Goal: Information Seeking & Learning: Stay updated

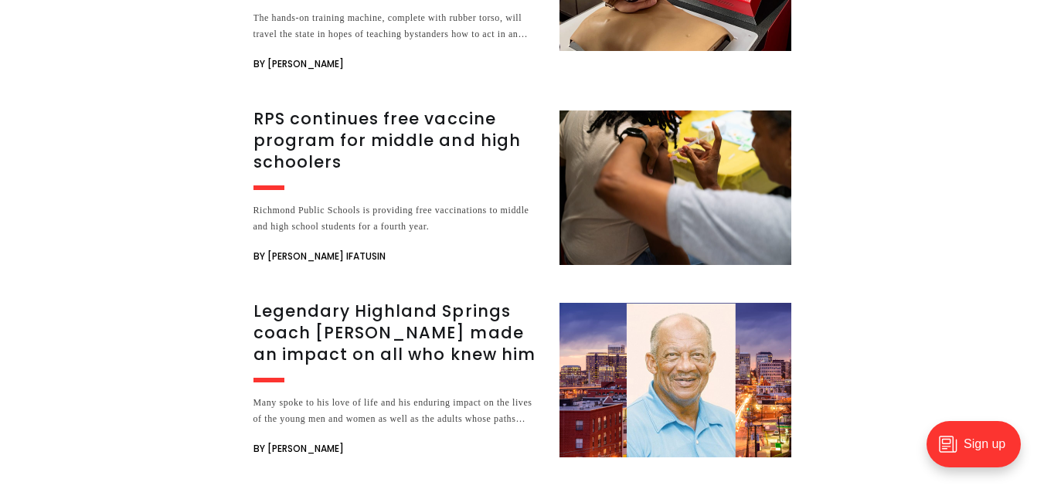
scroll to position [2628, 0]
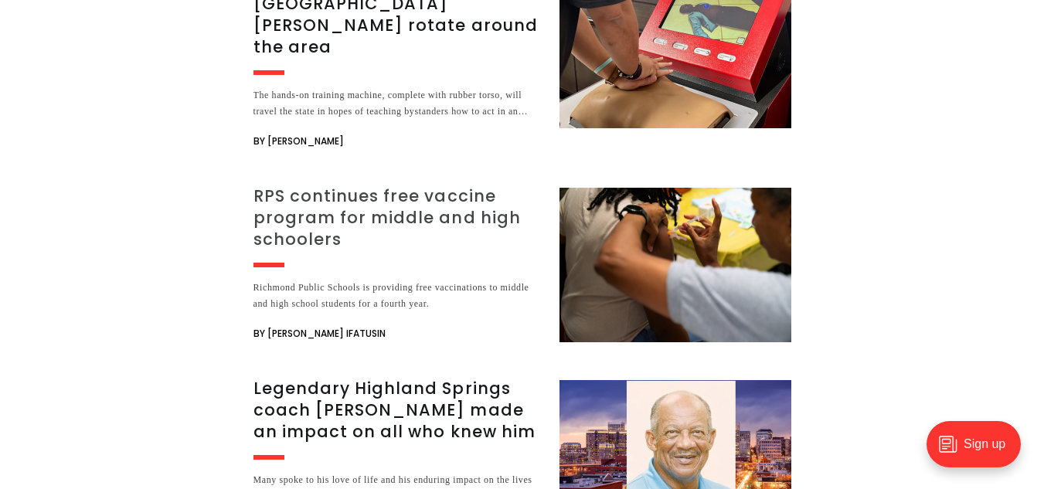
click at [389, 186] on h3 "RPS continues free vaccine program for middle and high schoolers" at bounding box center [398, 218] width 288 height 65
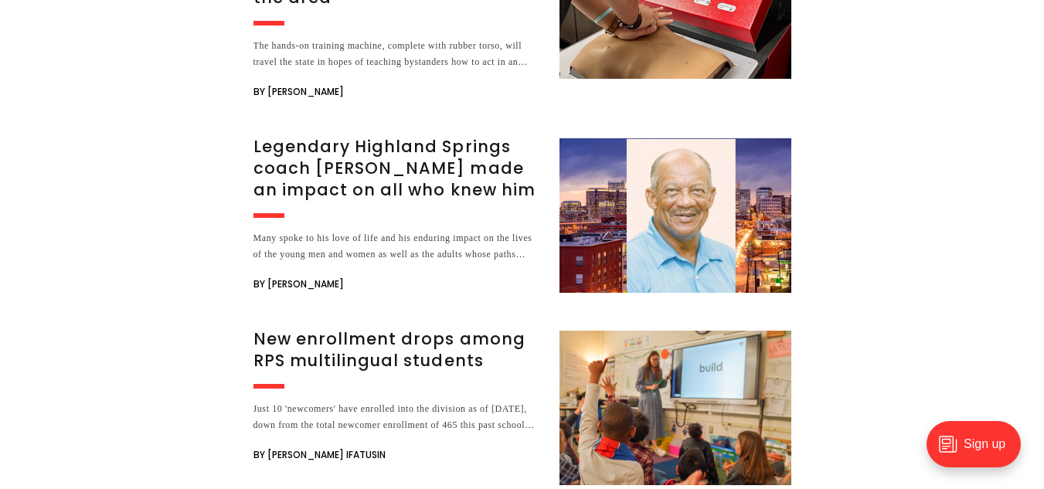
scroll to position [2512, 0]
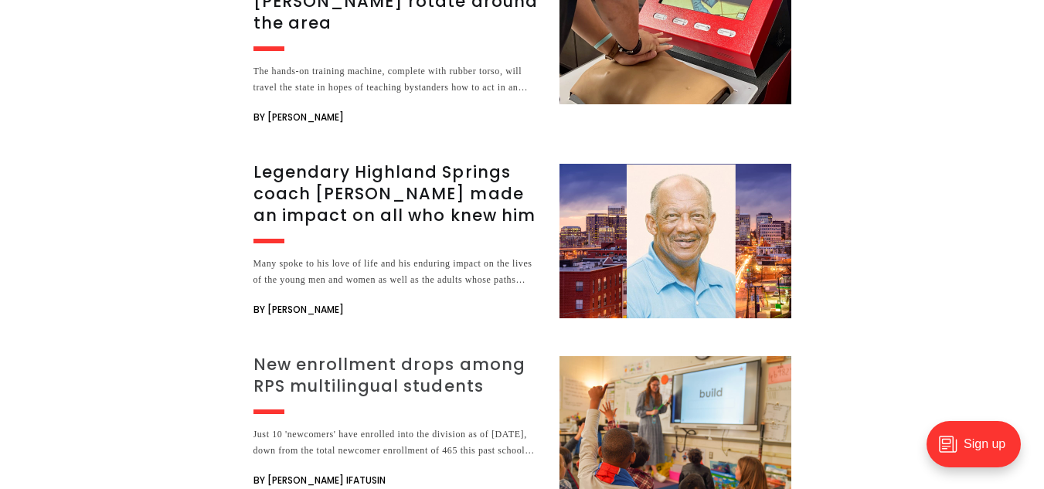
click at [306, 354] on h3 "New enrollment drops among RPS multilingual students" at bounding box center [398, 375] width 288 height 43
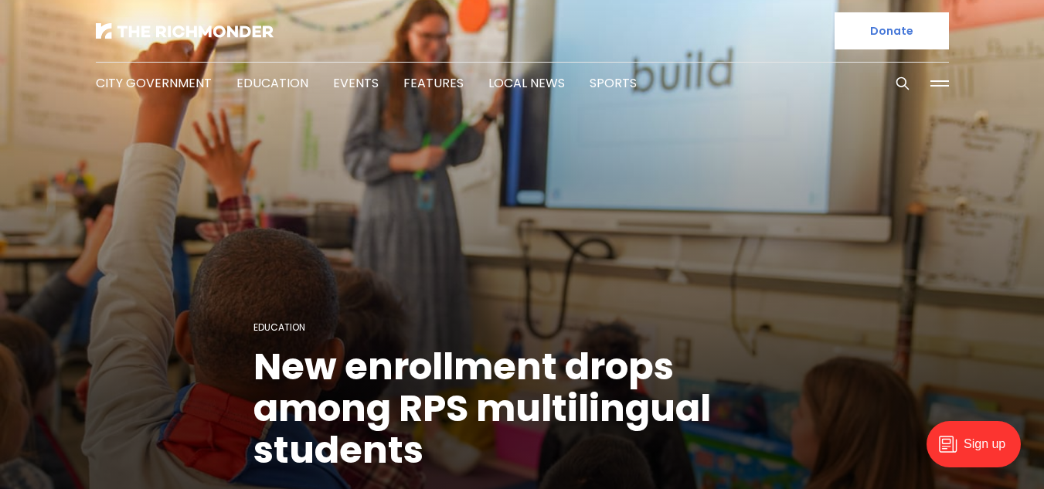
click at [15, 109] on figcaption "Education New enrollment drops among RPS multilingual students" at bounding box center [522, 255] width 1044 height 505
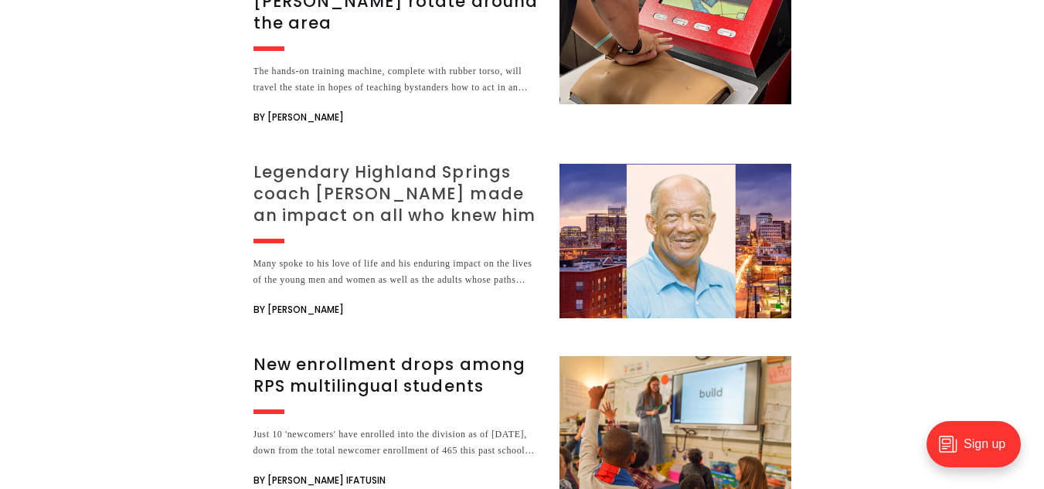
click at [351, 162] on h3 "Legendary Highland Springs coach [PERSON_NAME] made an impact on all who knew h…" at bounding box center [398, 194] width 288 height 65
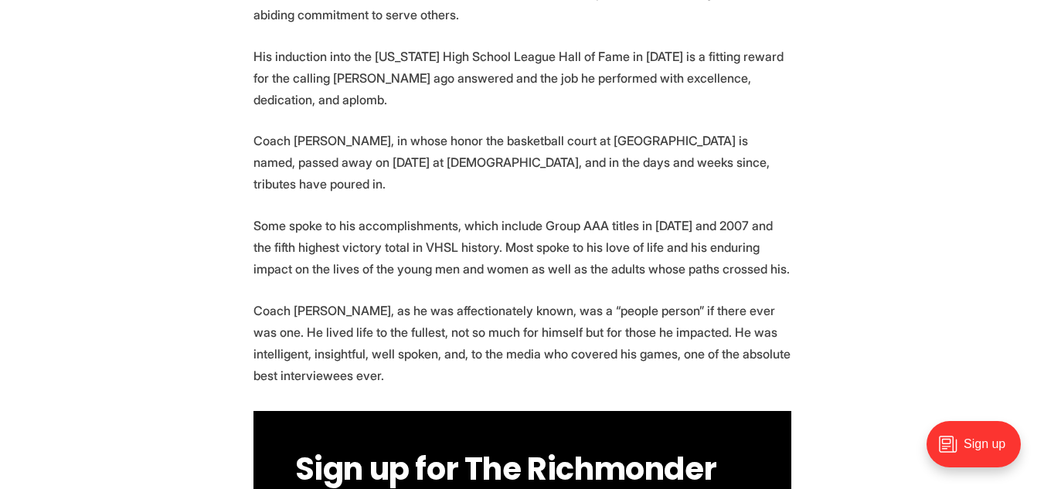
scroll to position [928, 0]
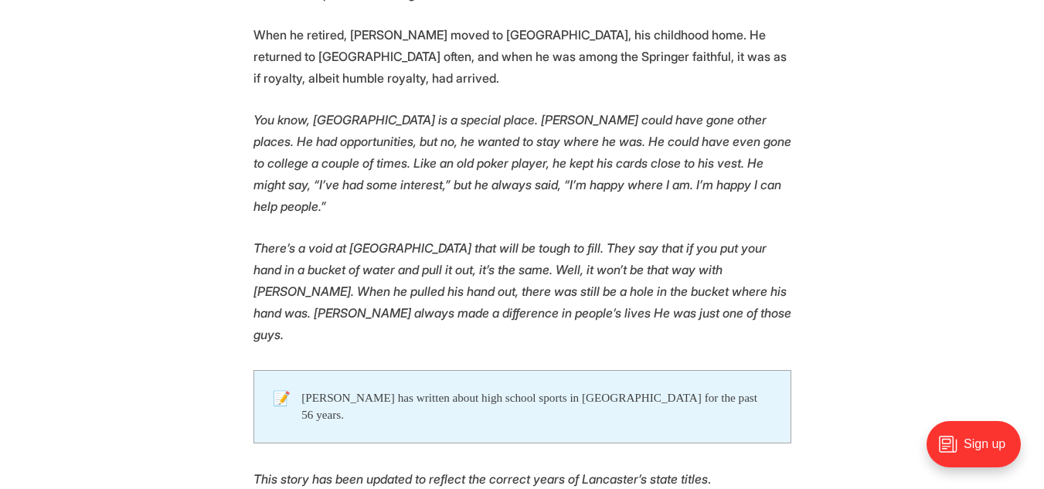
scroll to position [5566, 0]
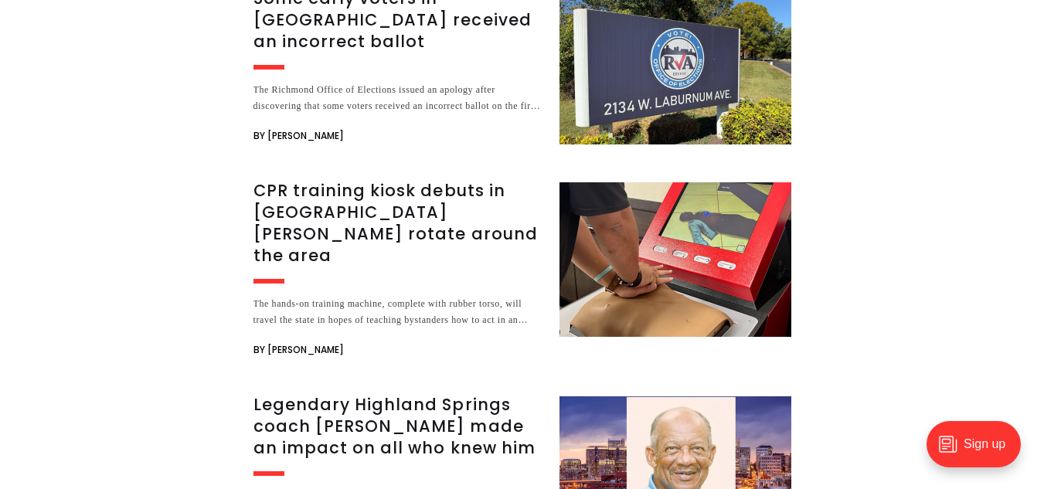
scroll to position [2280, 0]
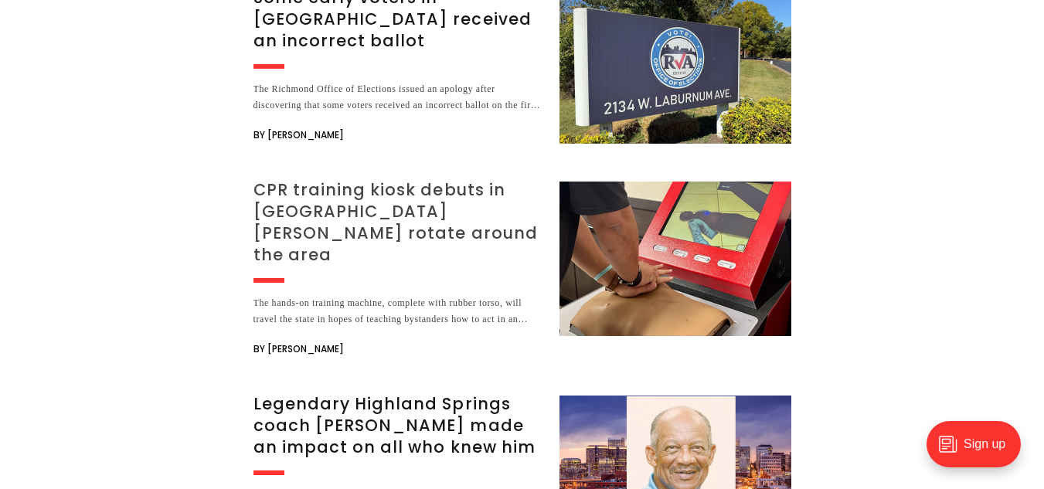
click at [352, 179] on h3 "CPR training kiosk debuts in [GEOGRAPHIC_DATA][PERSON_NAME] rotate around the a…" at bounding box center [398, 222] width 288 height 87
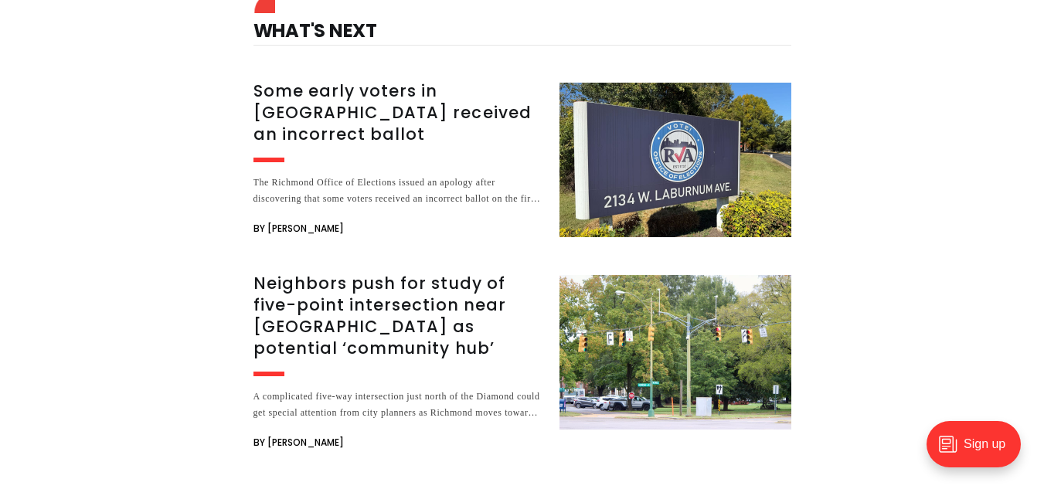
scroll to position [4638, 0]
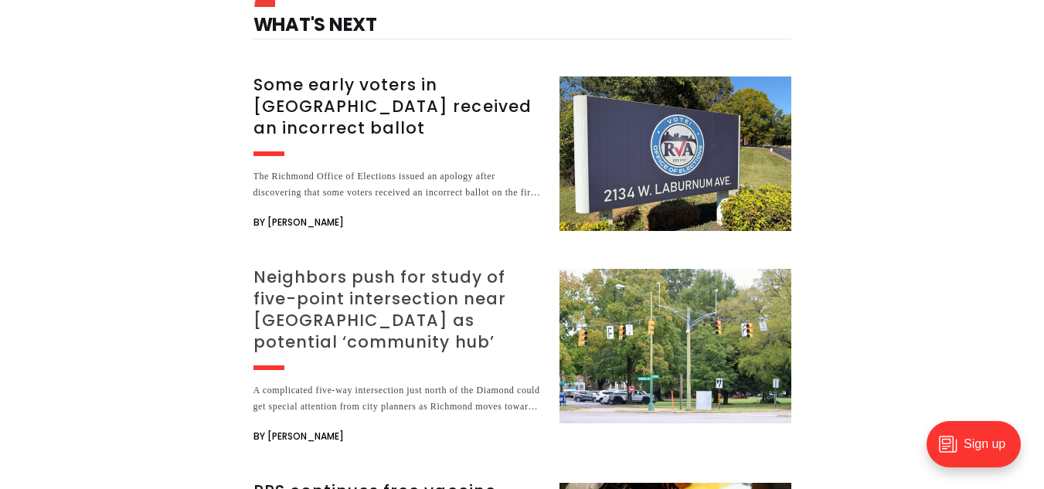
click at [288, 267] on h3 "Neighbors push for study of five-point intersection near [GEOGRAPHIC_DATA] as p…" at bounding box center [398, 310] width 288 height 87
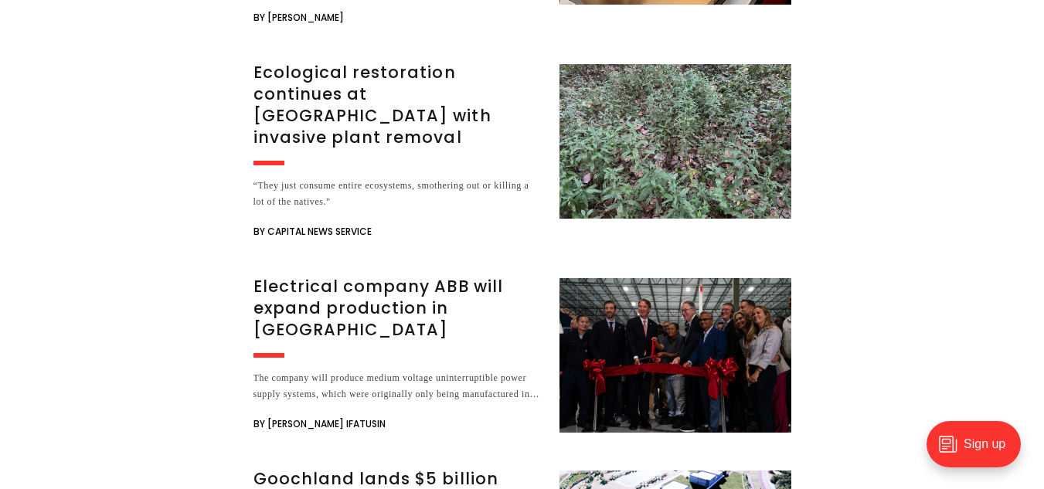
scroll to position [3247, 0]
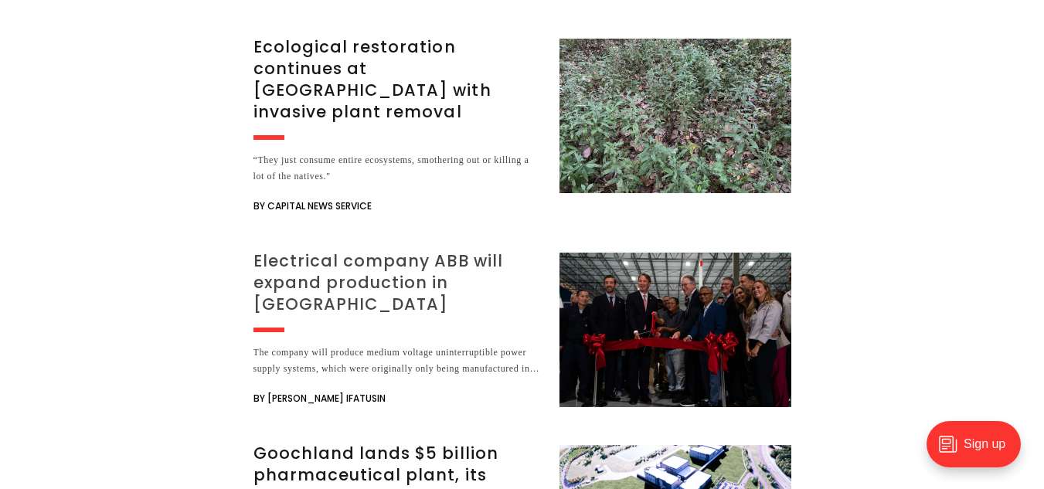
click at [353, 250] on h3 "Electrical company ABB will expand production in [GEOGRAPHIC_DATA]" at bounding box center [398, 282] width 288 height 65
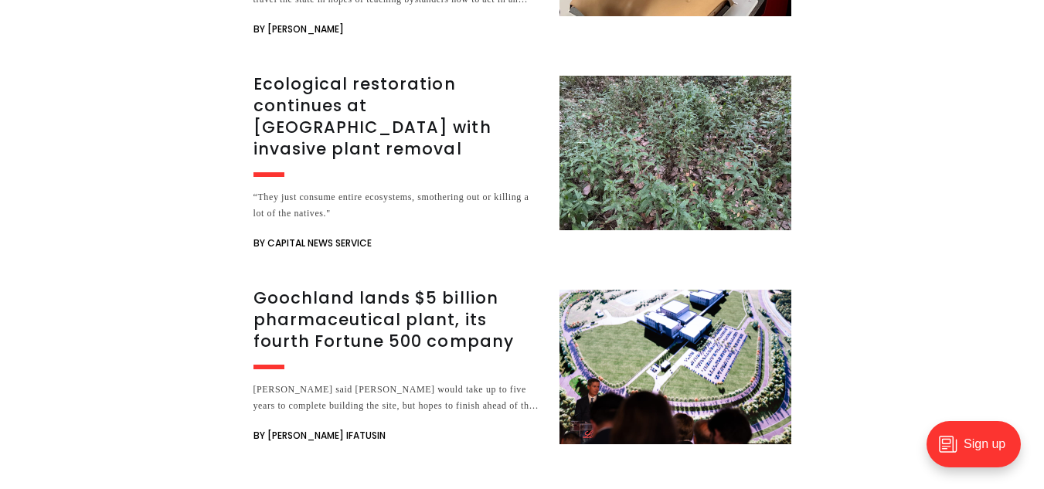
scroll to position [2628, 0]
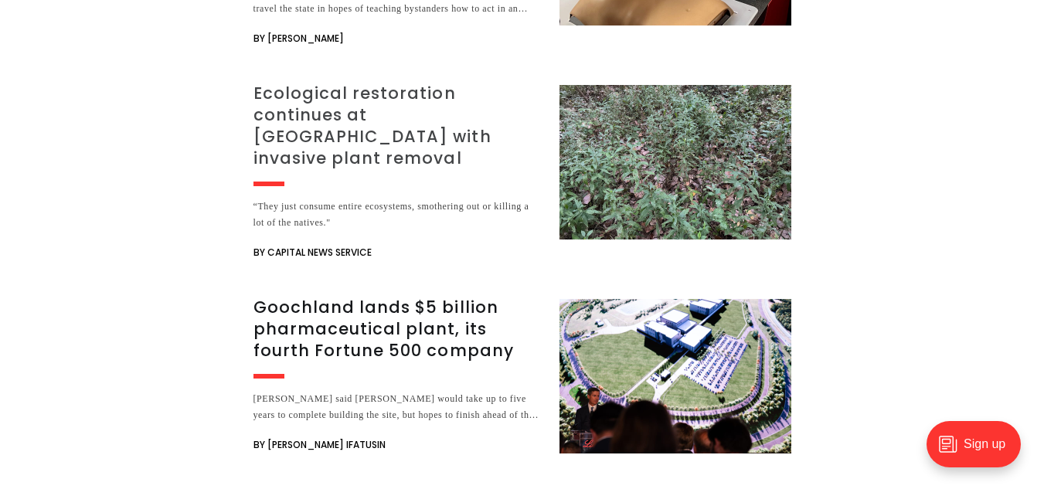
click at [346, 87] on h3 "Ecological restoration continues at [GEOGRAPHIC_DATA] with invasive plant remov…" at bounding box center [398, 126] width 288 height 87
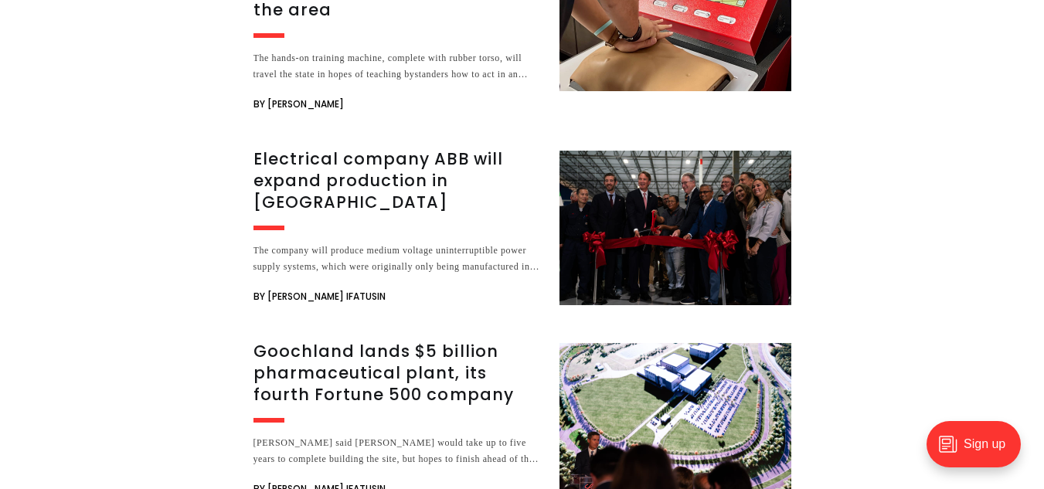
scroll to position [3479, 0]
